Goal: Task Accomplishment & Management: Manage account settings

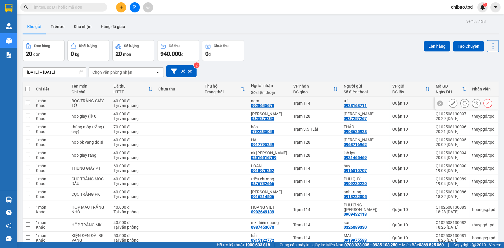
click at [462, 102] on icon at bounding box center [464, 103] width 4 height 4
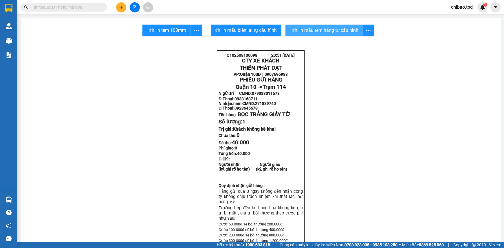
click at [317, 34] on button "In mẫu tem hàng tự cấu hình" at bounding box center [324, 31] width 78 height 12
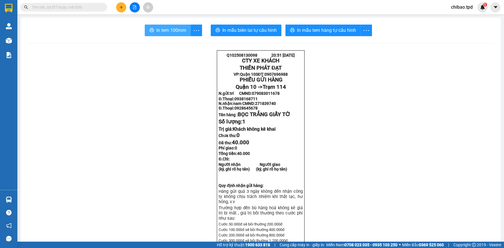
click at [162, 34] on button "In tem 100mm" at bounding box center [168, 31] width 46 height 12
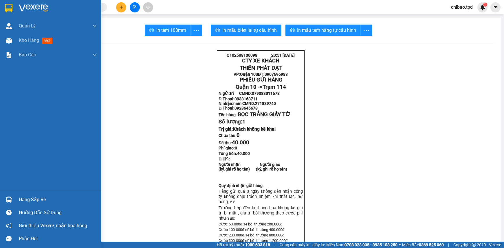
click at [20, 199] on div "Hàng sắp về" at bounding box center [58, 200] width 78 height 9
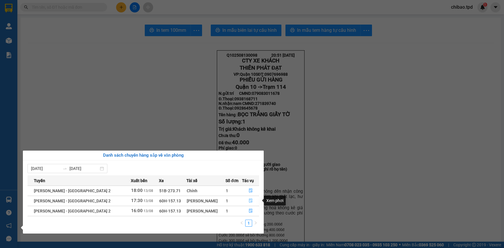
click at [244, 203] on button "button" at bounding box center [250, 200] width 17 height 9
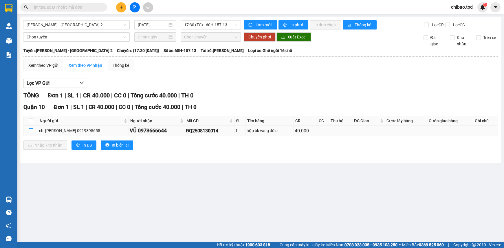
click at [30, 131] on input "checkbox" at bounding box center [31, 130] width 5 height 5
checkbox input "true"
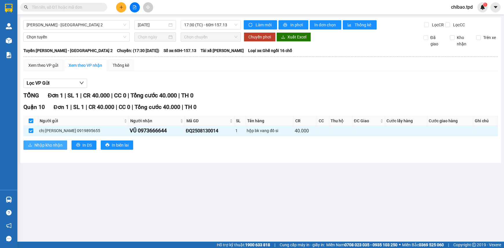
click at [46, 144] on span "Nhập kho nhận" at bounding box center [48, 145] width 28 height 6
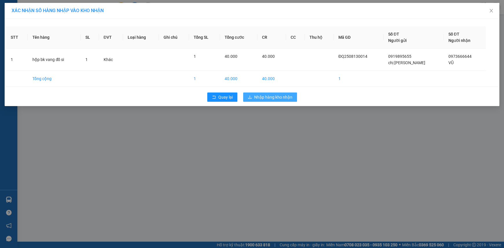
click at [256, 95] on span "Nhập hàng kho nhận" at bounding box center [273, 97] width 38 height 6
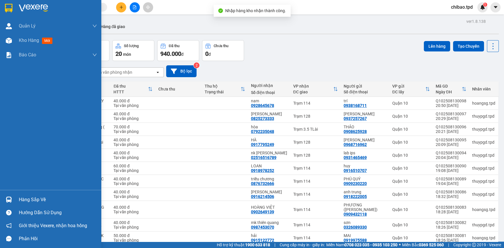
click at [28, 200] on div "Hàng sắp về" at bounding box center [58, 200] width 78 height 9
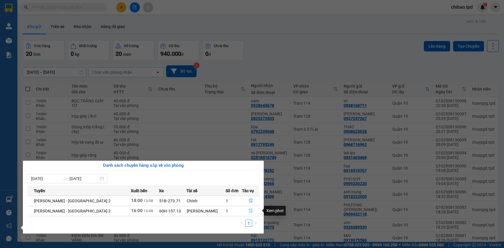
click at [251, 210] on button "button" at bounding box center [250, 211] width 17 height 9
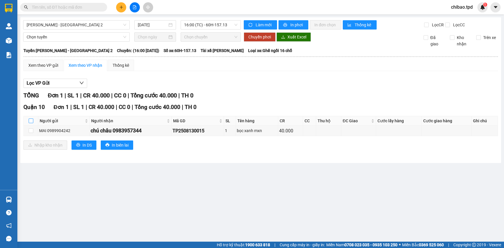
click at [29, 121] on input "checkbox" at bounding box center [31, 121] width 5 height 5
checkbox input "true"
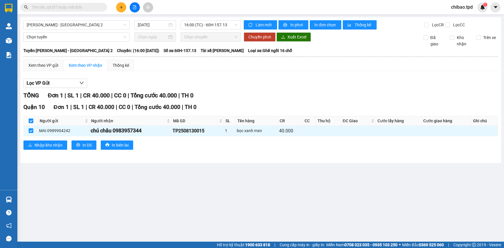
click at [38, 139] on div "Quận 10 Đơn 1 | SL 1 | CR 40.000 | CC 0 | Tổng cước 40.000 | TH 0 Người gửi Ngư…" at bounding box center [260, 128] width 474 height 51
click at [38, 141] on button "Nhập kho nhận" at bounding box center [45, 145] width 44 height 9
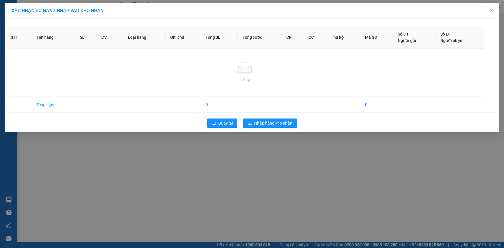
click at [38, 143] on div "XÁC NHẬN SỐ HÀNG NHẬP VÀO KHO NHẬN STT Tên hàng SL ĐVT Loại hàng Ghi chú Tổng S…" at bounding box center [252, 124] width 504 height 248
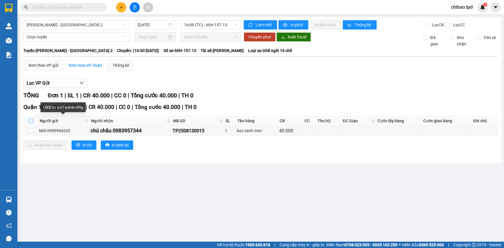
click at [32, 120] on input "checkbox" at bounding box center [31, 121] width 5 height 5
checkbox input "true"
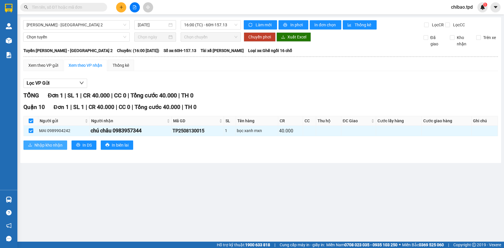
drag, startPoint x: 58, startPoint y: 137, endPoint x: 56, endPoint y: 141, distance: 4.2
click at [56, 141] on div "Quận 10 Đơn 1 | SL 1 | CR 40.000 | CC 0 | Tổng cước 40.000 | TH 0 Người gửi Ngư…" at bounding box center [260, 128] width 474 height 51
click at [56, 143] on span "Nhập kho nhận" at bounding box center [48, 145] width 28 height 6
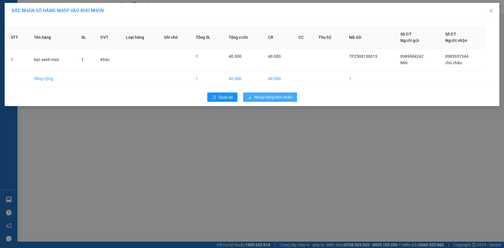
click at [261, 97] on span "Nhập hàng kho nhận" at bounding box center [273, 97] width 38 height 6
